Goal: Find specific page/section: Find specific page/section

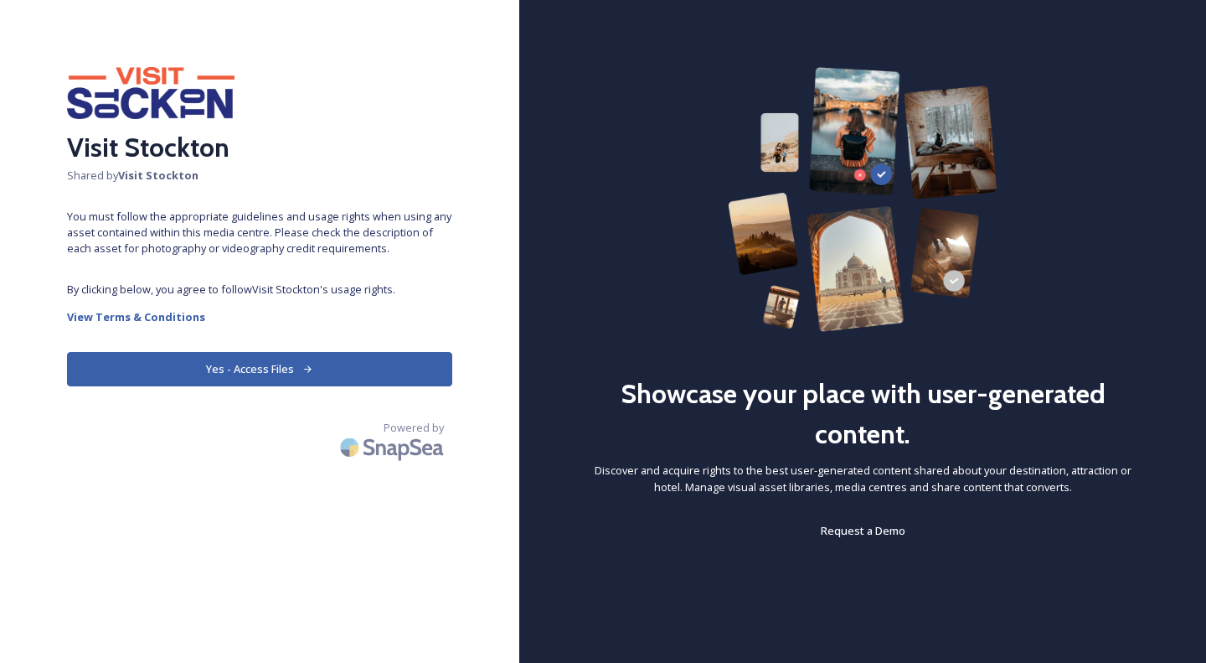
click at [270, 381] on button "Yes - Access Files" at bounding box center [259, 369] width 385 height 34
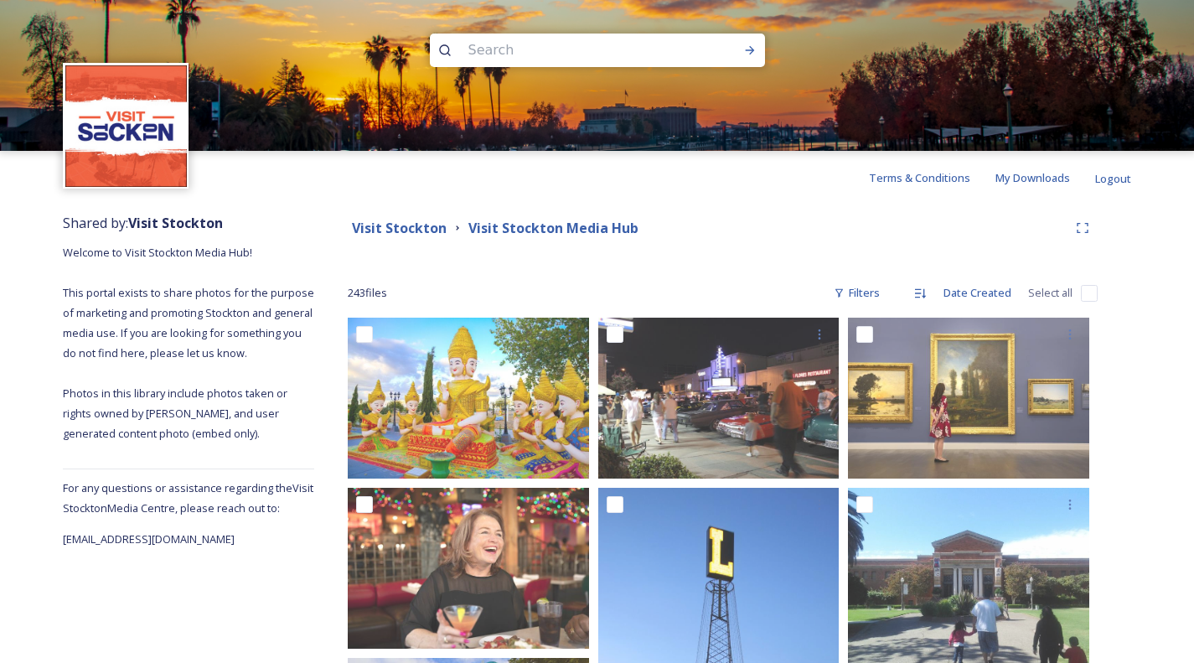
click at [522, 48] on input at bounding box center [575, 50] width 230 height 37
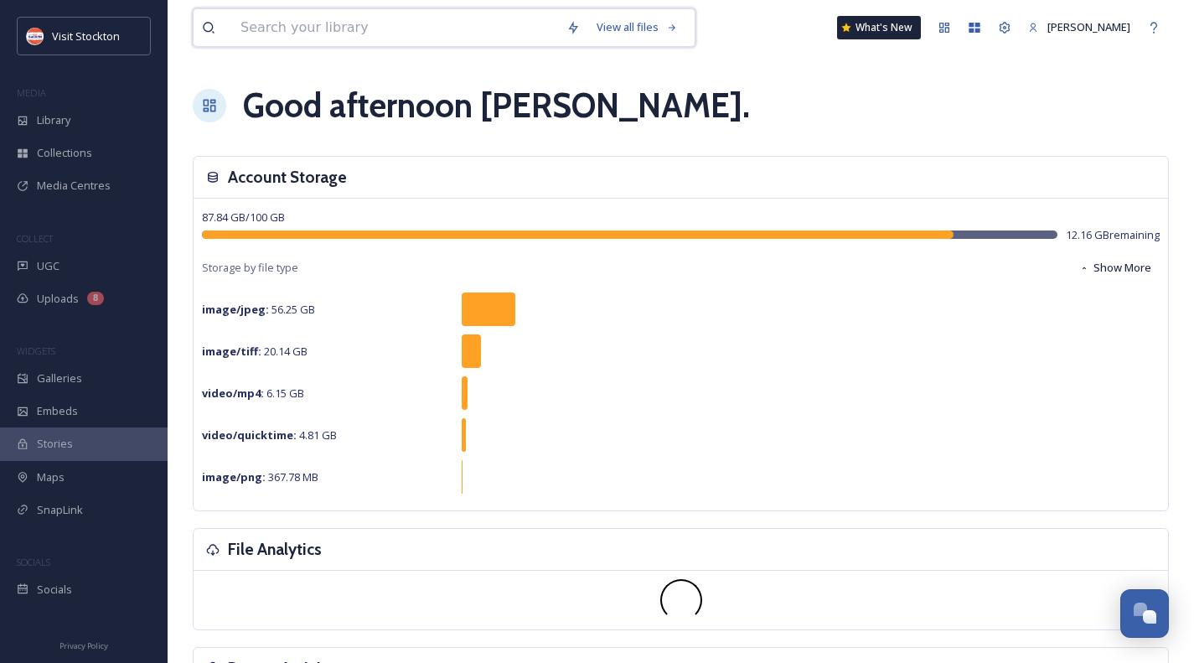
click at [413, 23] on input at bounding box center [395, 27] width 326 height 37
type input "restaurants"
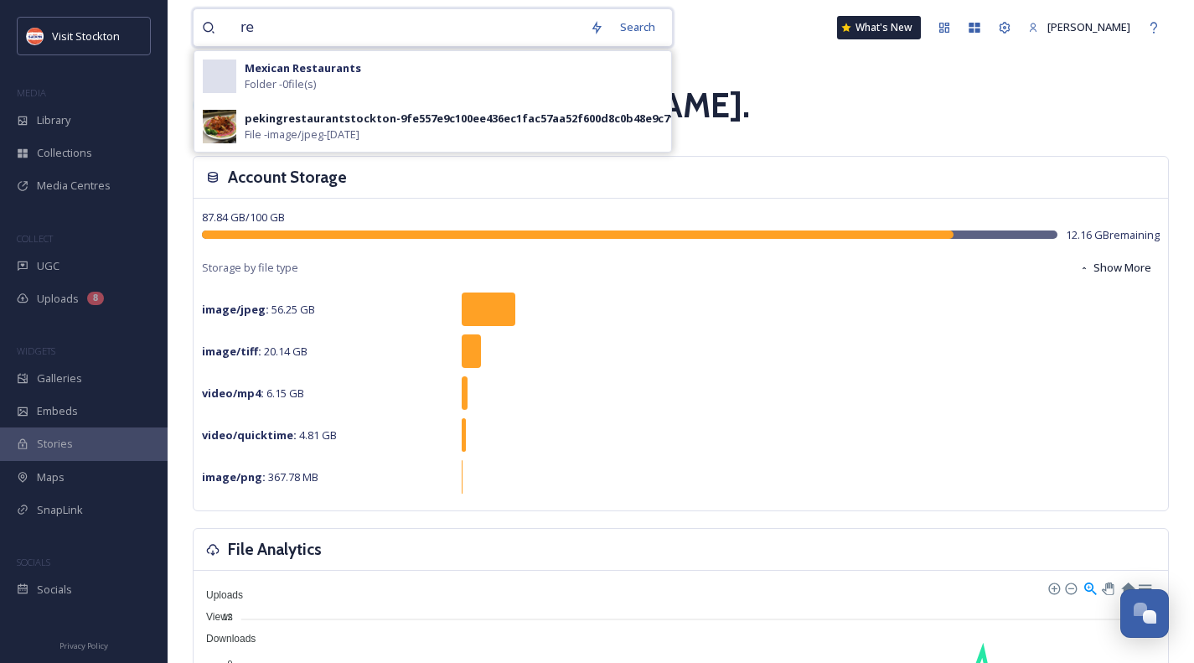
type input "r"
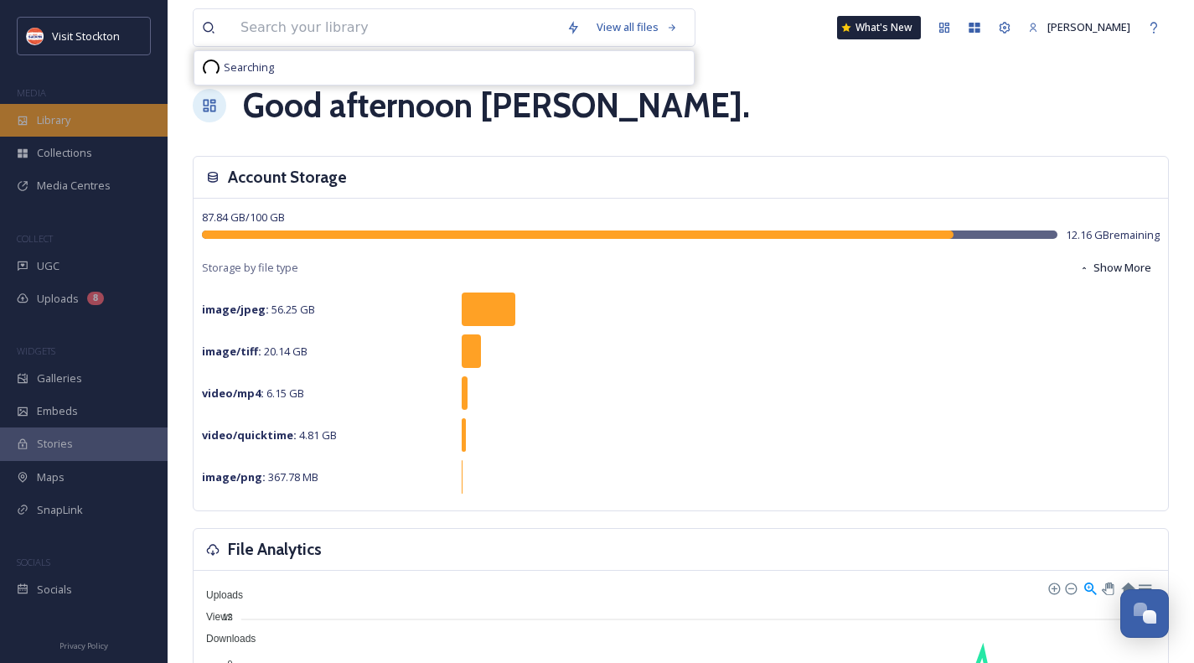
click at [28, 129] on div "Library" at bounding box center [84, 120] width 168 height 33
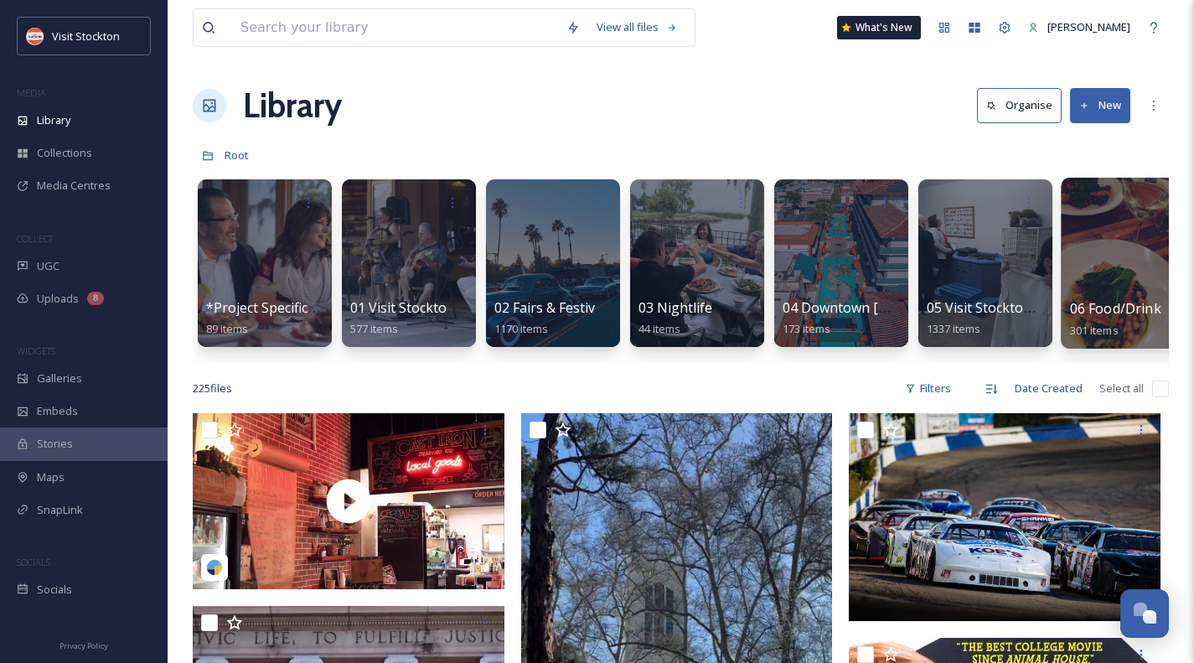
click at [1140, 287] on div at bounding box center [1128, 263] width 137 height 171
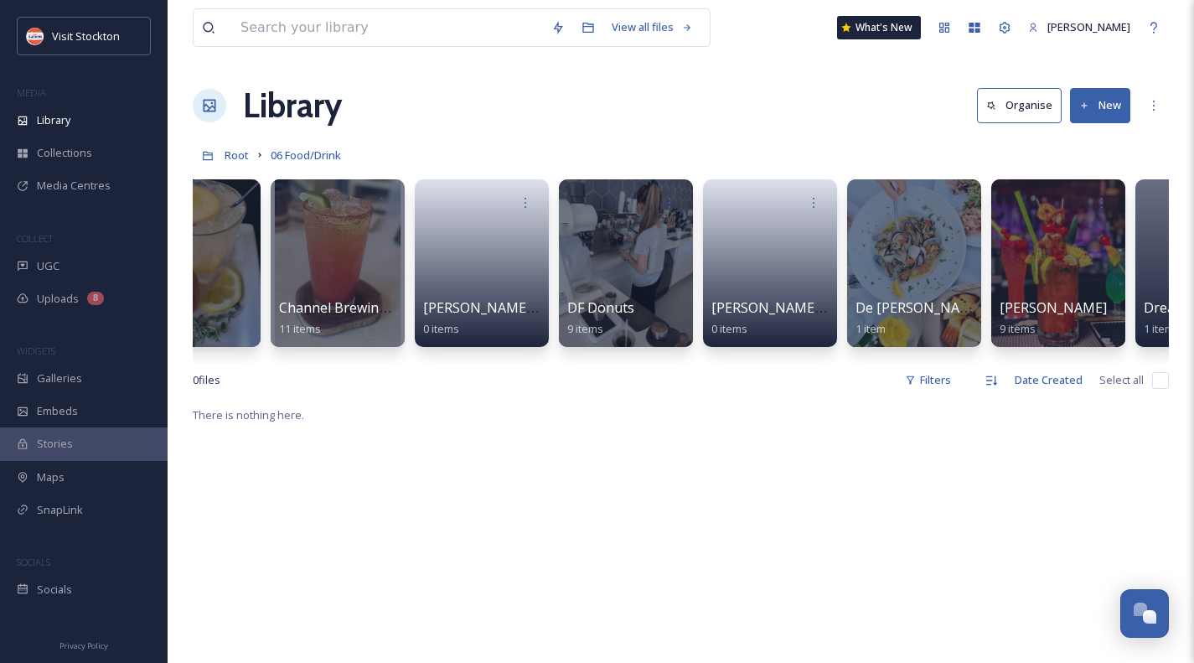
scroll to position [0, 848]
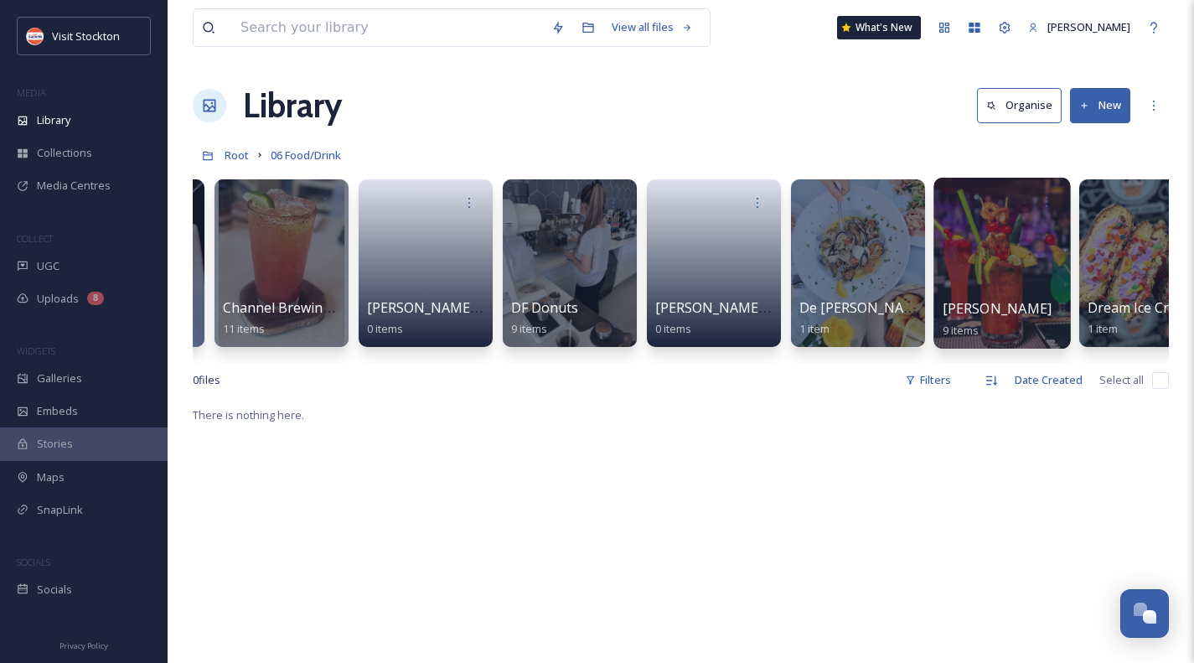
click at [1016, 246] on div at bounding box center [1001, 263] width 137 height 171
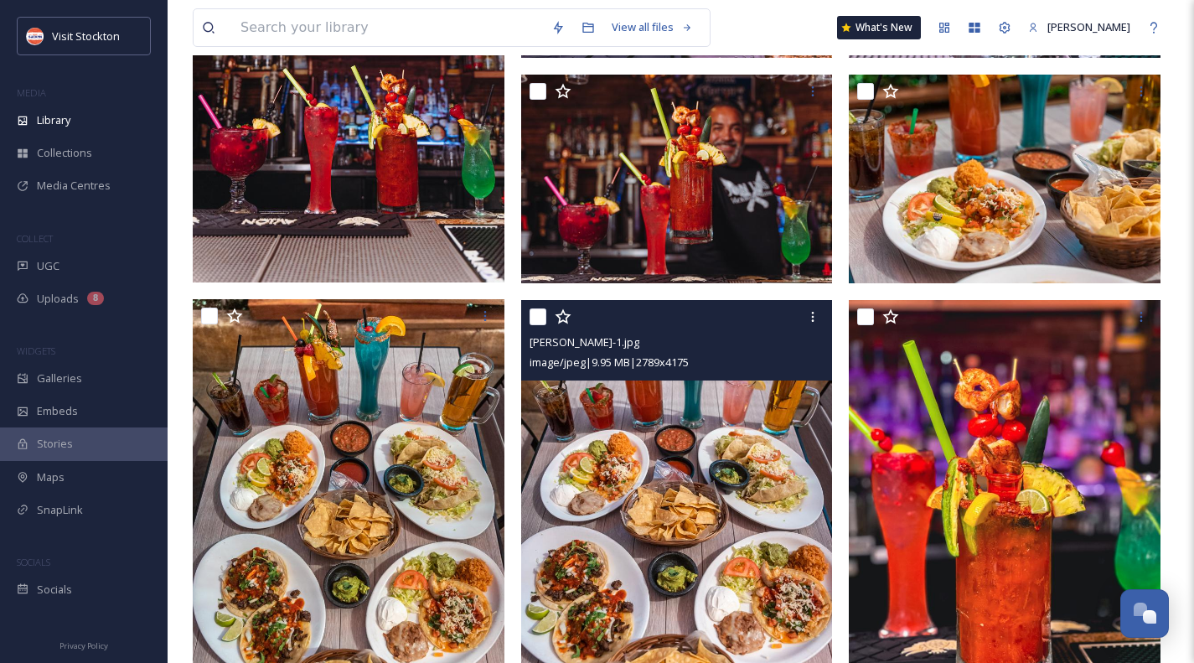
scroll to position [718, 0]
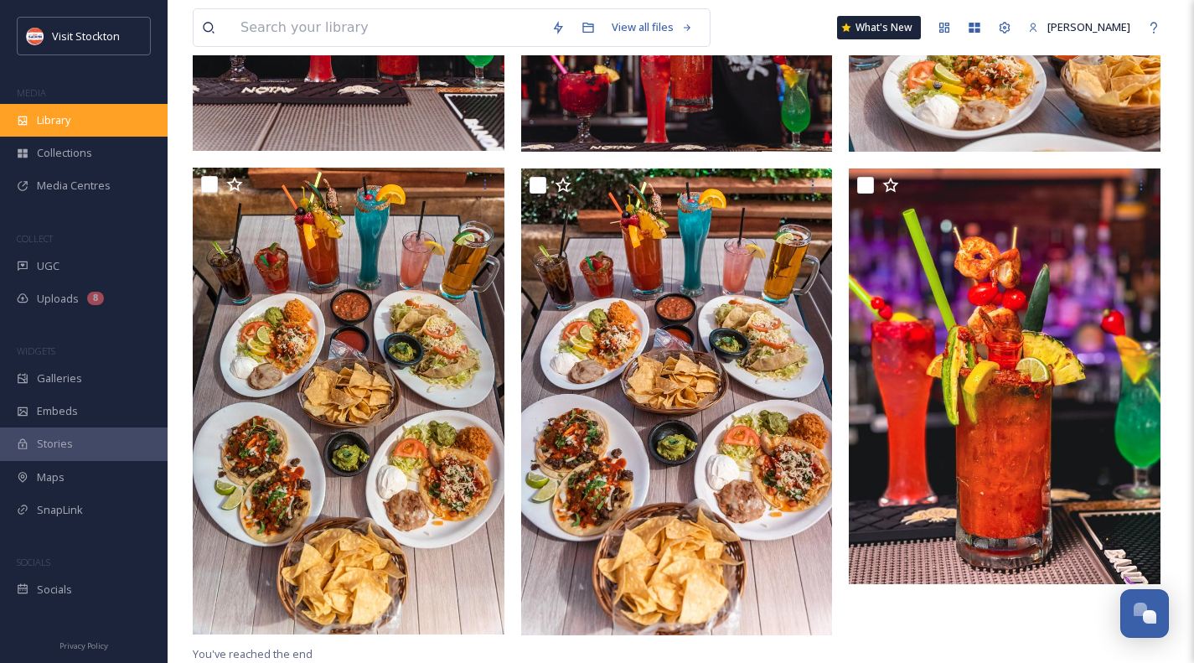
click at [94, 126] on div "Library" at bounding box center [84, 120] width 168 height 33
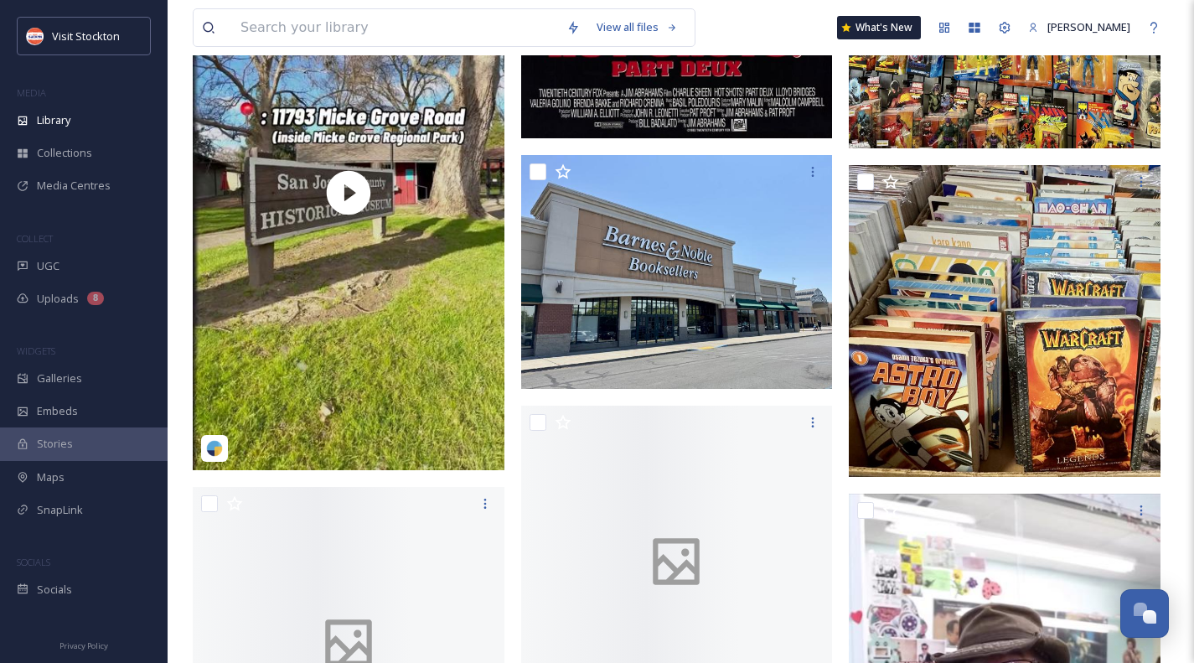
scroll to position [1843, 0]
